Goal: Check status: Check status

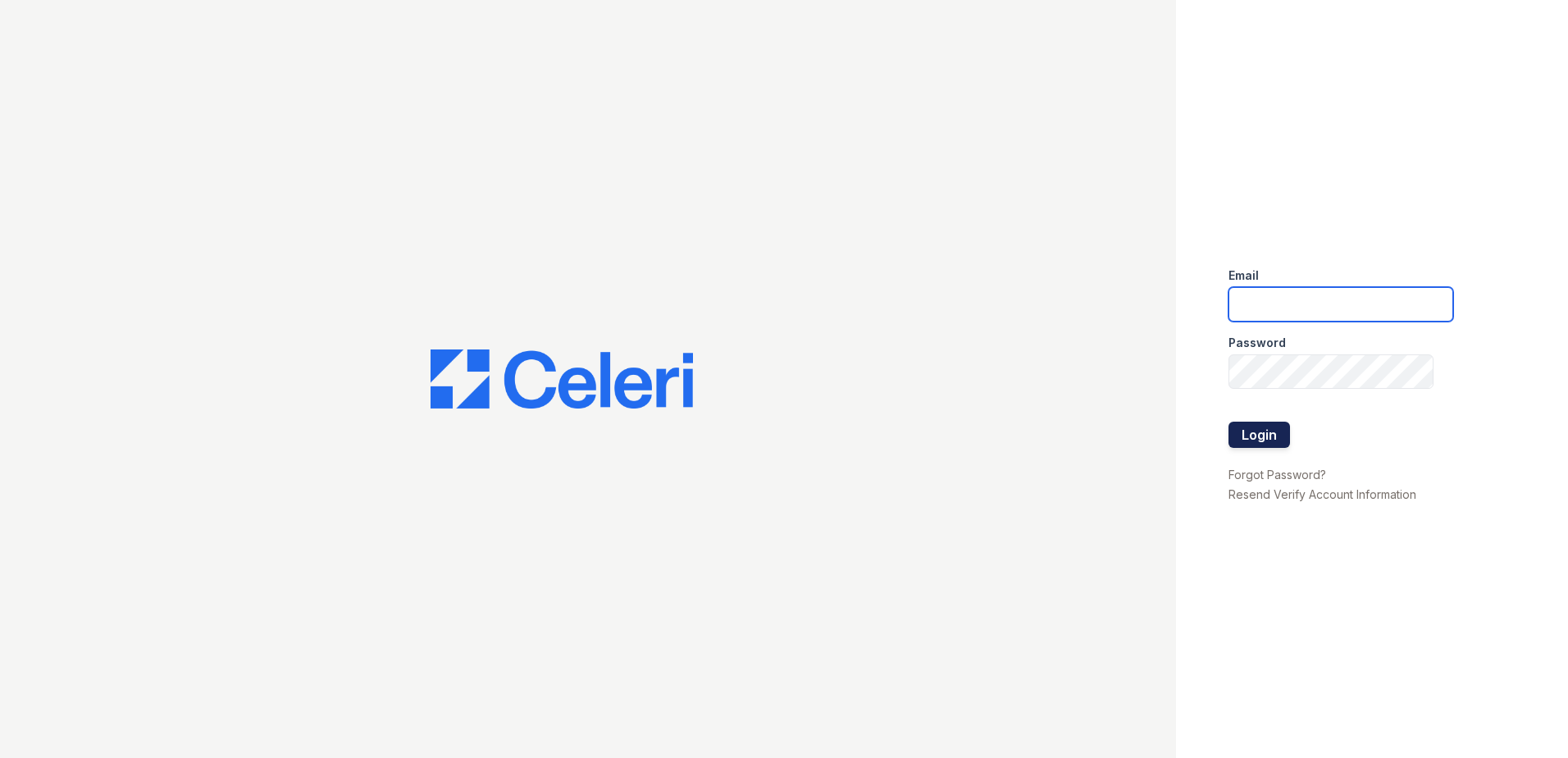
type input "mmoran@trinity-pm.com"
click at [1260, 429] on button "Login" at bounding box center [1259, 435] width 62 height 26
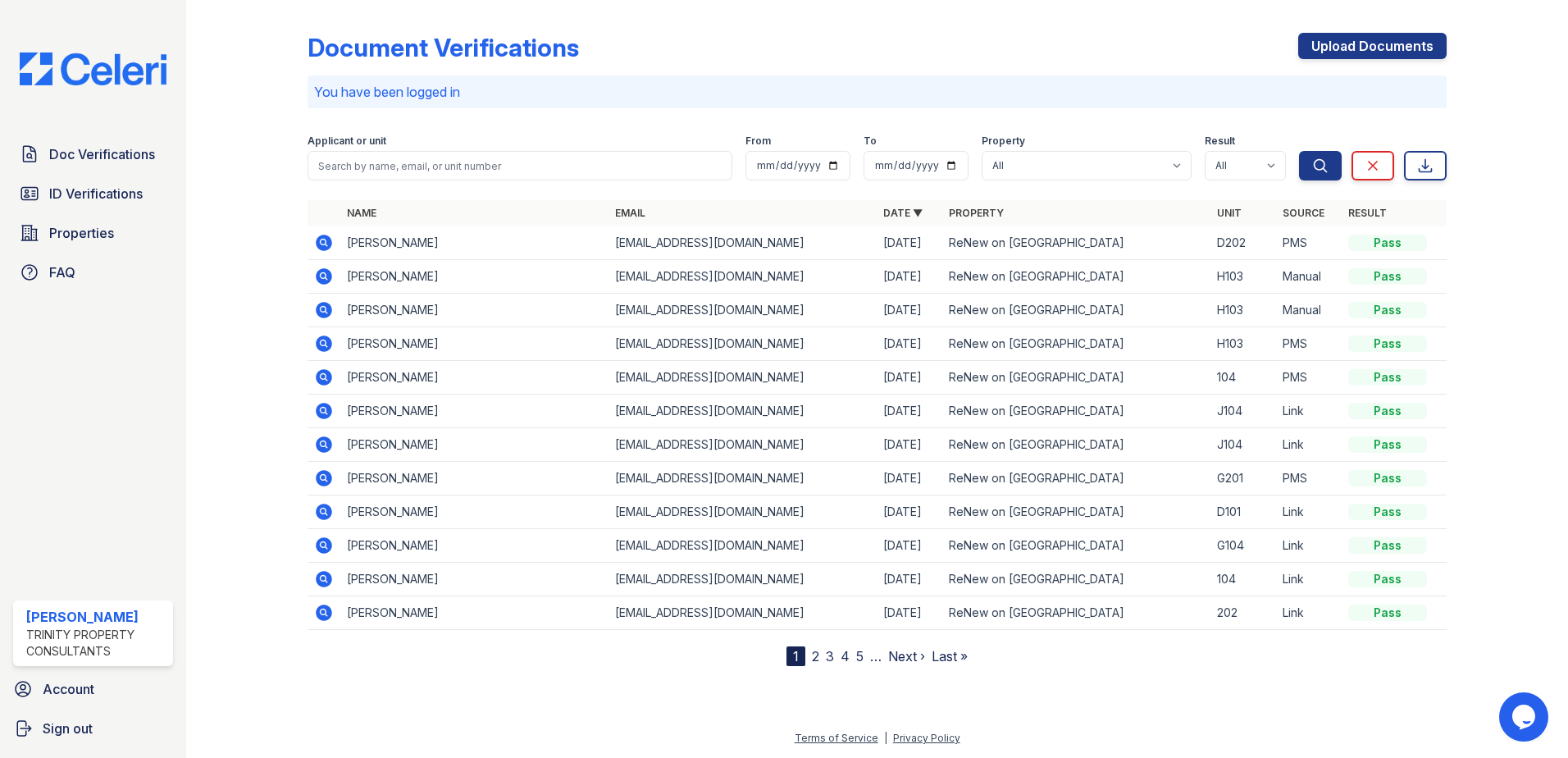
click at [321, 241] on icon at bounding box center [324, 243] width 20 height 20
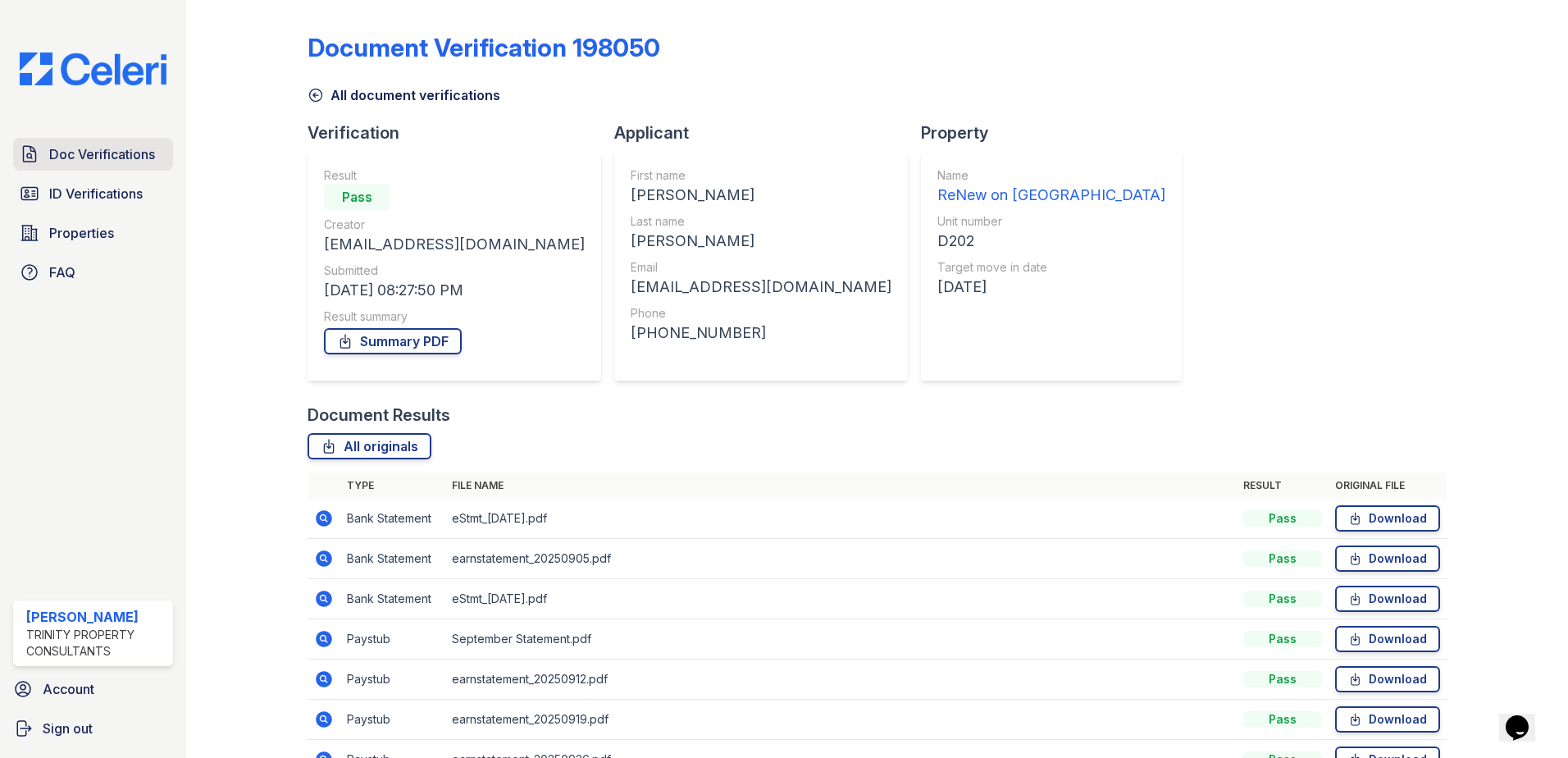
click at [124, 159] on span "Doc Verifications" at bounding box center [103, 154] width 106 height 20
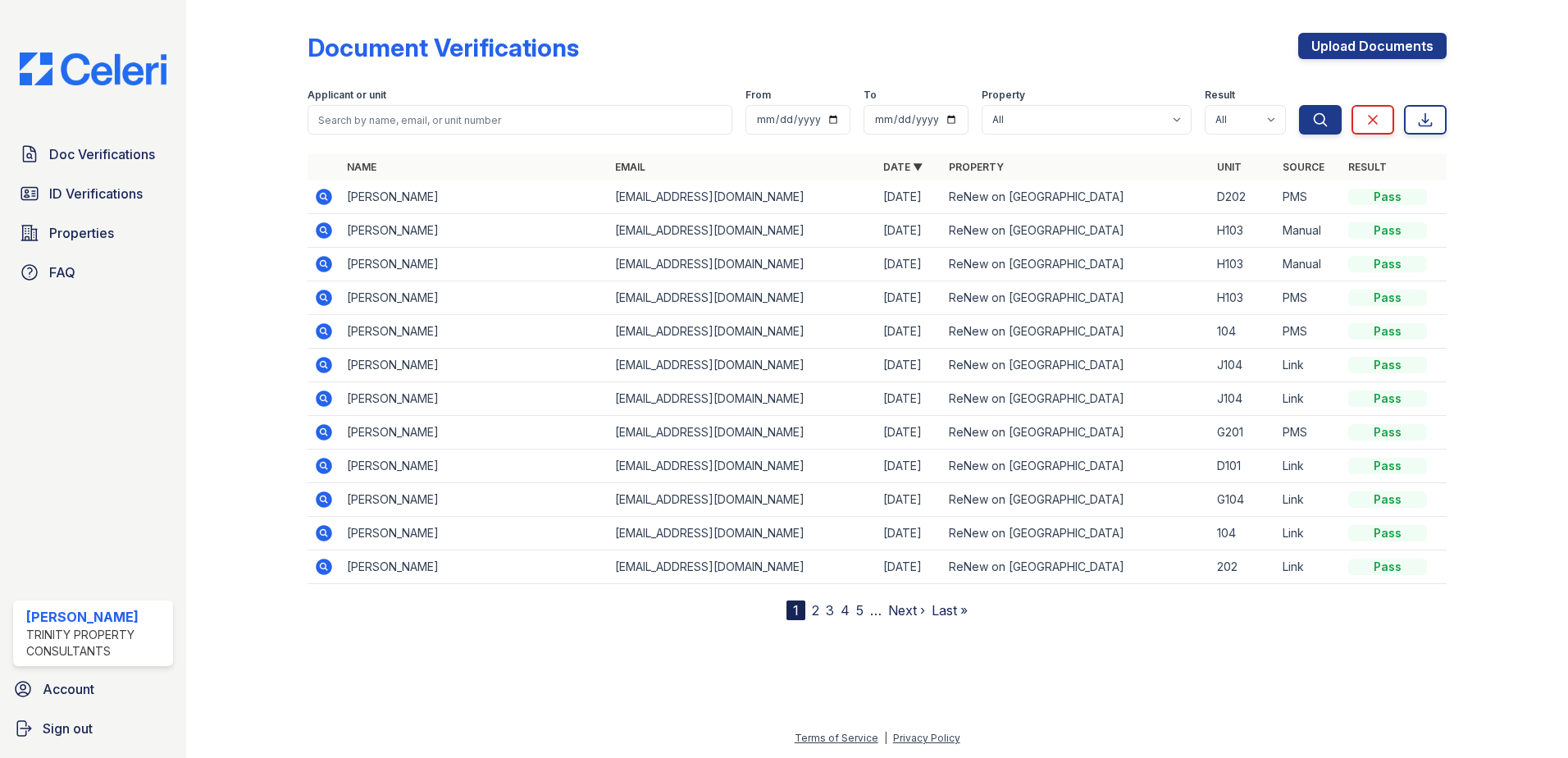
click at [316, 192] on icon at bounding box center [324, 196] width 20 height 20
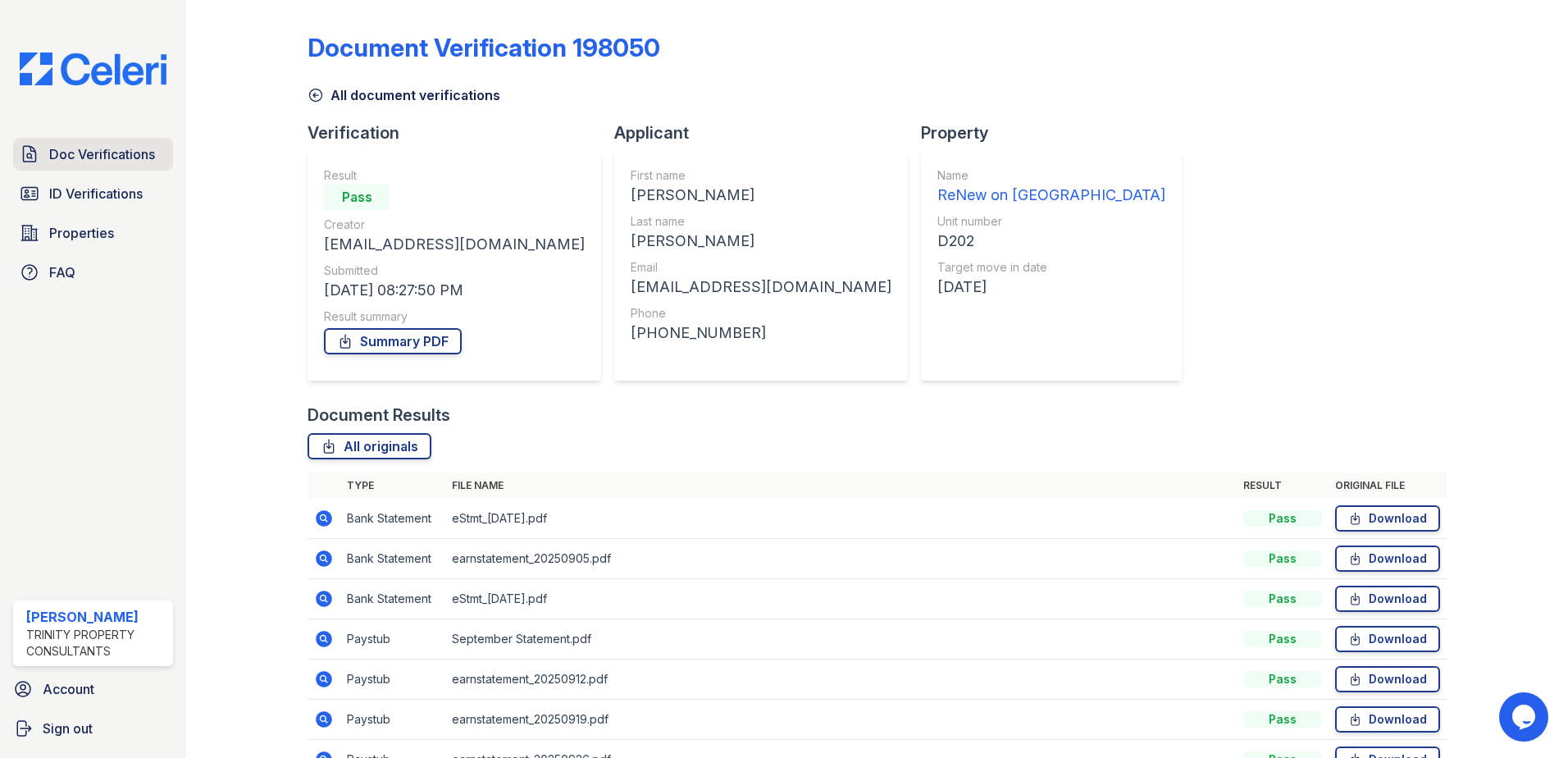
click at [115, 160] on span "Doc Verifications" at bounding box center [103, 154] width 106 height 20
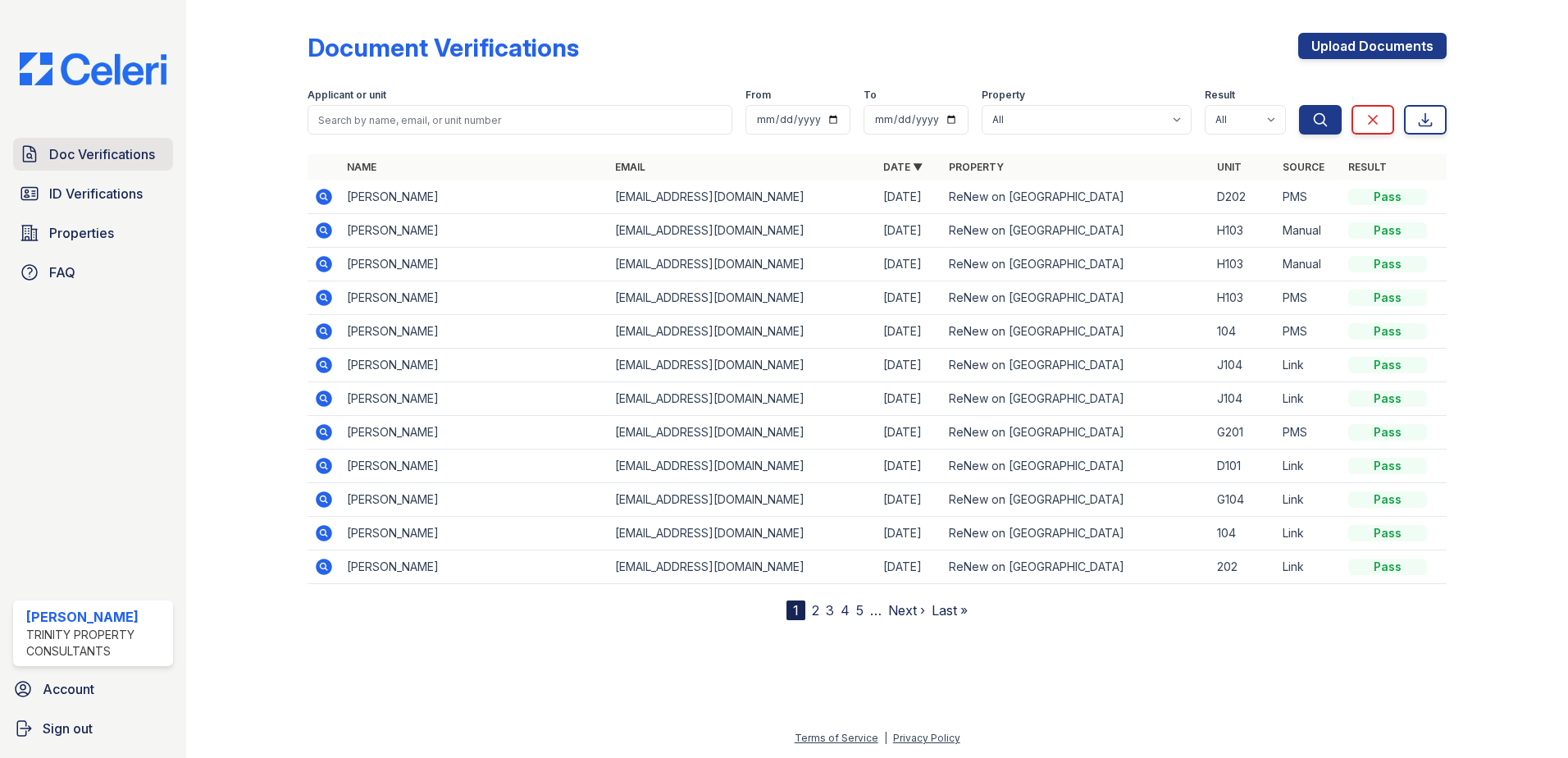
click at [117, 159] on span "Doc Verifications" at bounding box center [103, 154] width 106 height 20
